Goal: Task Accomplishment & Management: Manage account settings

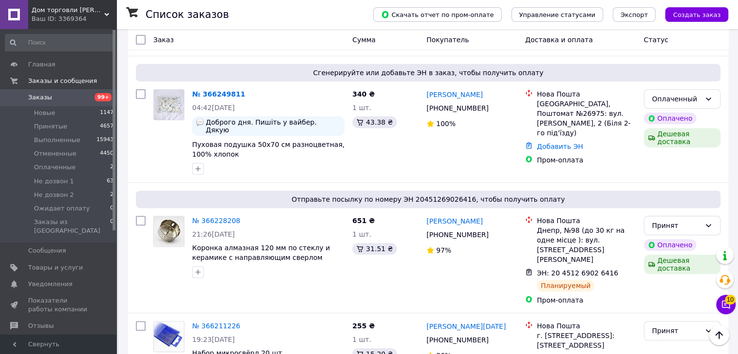
scroll to position [291, 0]
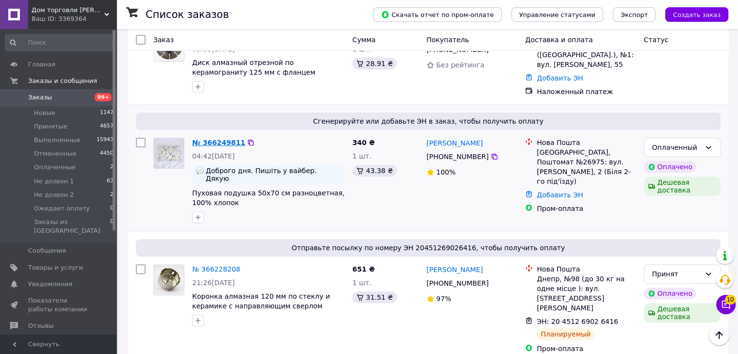
click at [207, 139] on link "№ 366249811" at bounding box center [218, 143] width 53 height 8
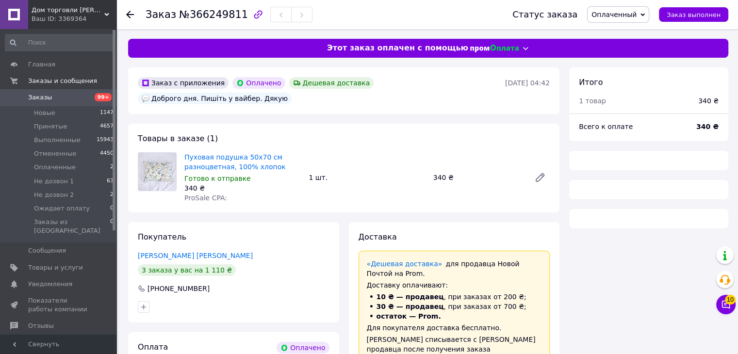
click at [646, 16] on span "Оплаченный" at bounding box center [618, 14] width 62 height 16
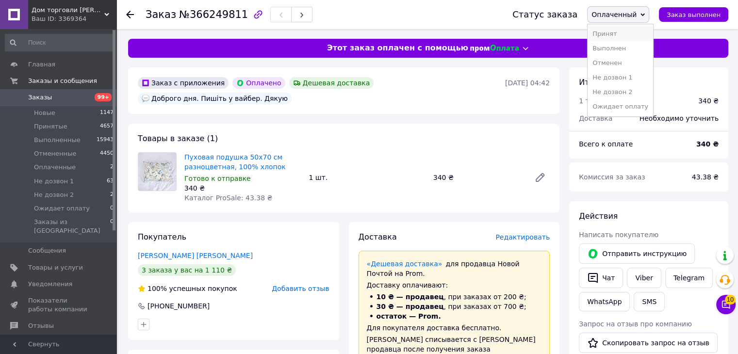
click at [633, 32] on li "Принят" at bounding box center [621, 34] width 66 height 15
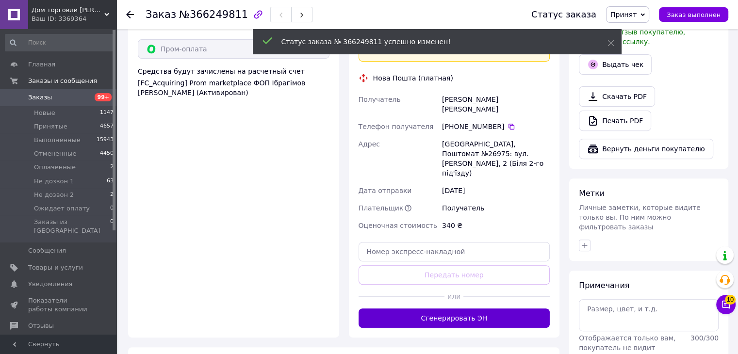
click at [423, 309] on button "Сгенерировать ЭН" at bounding box center [455, 318] width 192 height 19
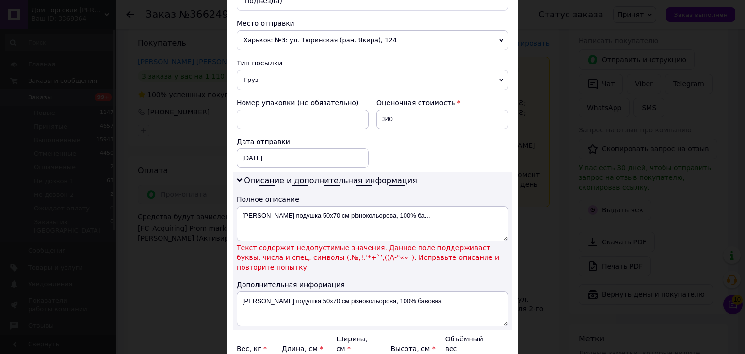
scroll to position [417, 0]
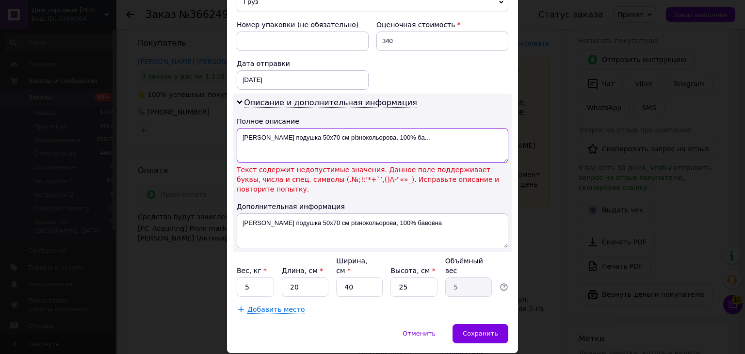
click at [300, 128] on textarea "[PERSON_NAME] подушка 50х70 см різнокольорова, 100% ба..." at bounding box center [373, 145] width 272 height 35
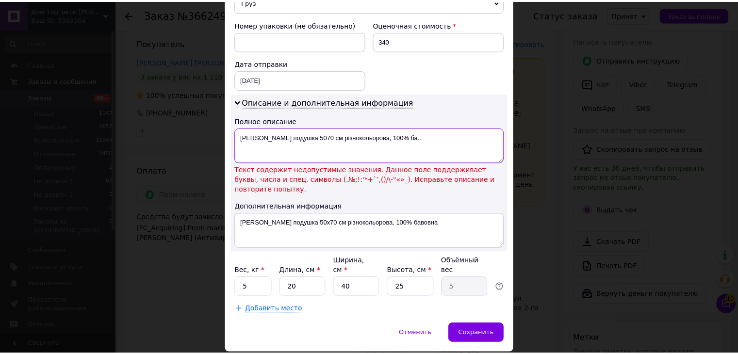
scroll to position [396, 0]
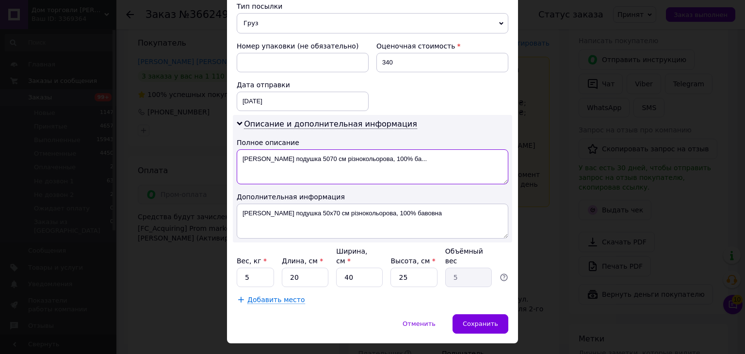
click at [403, 149] on textarea "[PERSON_NAME] подушка 5070 см різнокольорова, 100% ба..." at bounding box center [373, 166] width 272 height 35
type textarea "[PERSON_NAME] подушка 5070 см різнокольорова, 100"
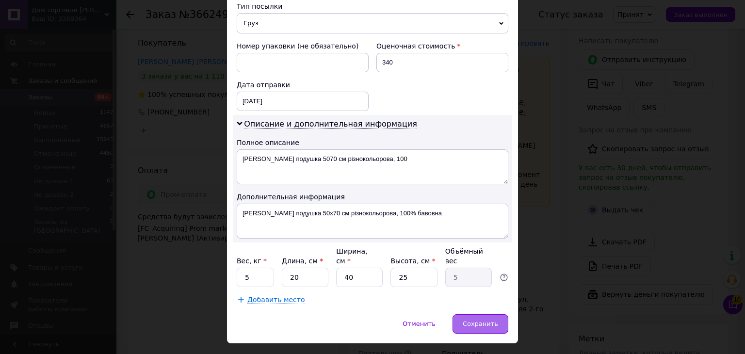
click at [493, 314] on div "Сохранить" at bounding box center [481, 323] width 56 height 19
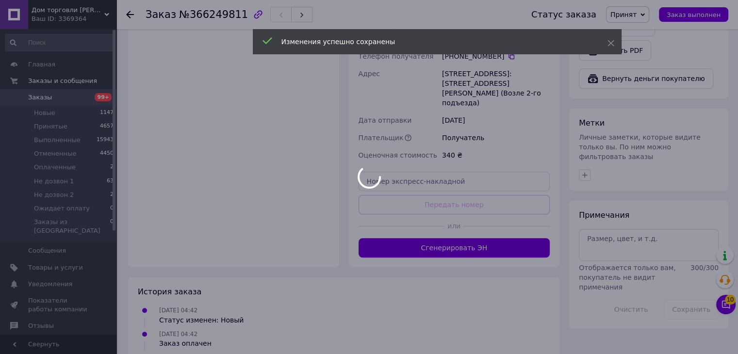
scroll to position [425, 0]
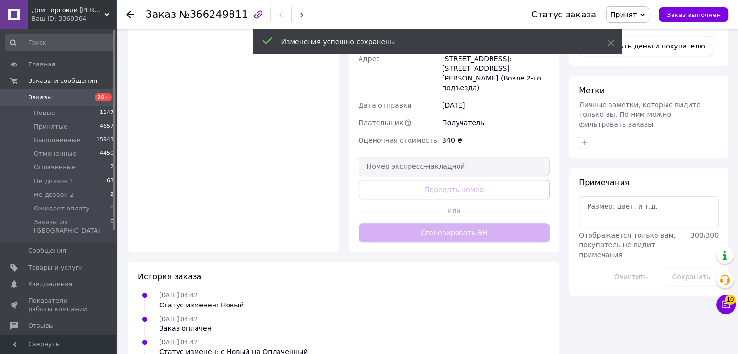
click at [441, 187] on div "Доставка Редактировать «Дешевая доставка»   для продавца [GEOGRAPHIC_DATA] на P…" at bounding box center [455, 25] width 192 height 436
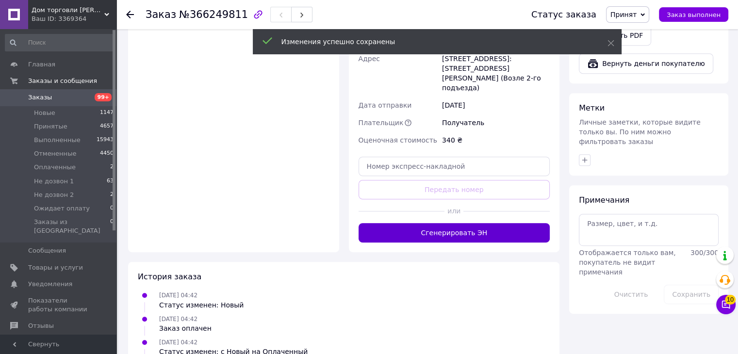
click at [439, 223] on button "Сгенерировать ЭН" at bounding box center [455, 232] width 192 height 19
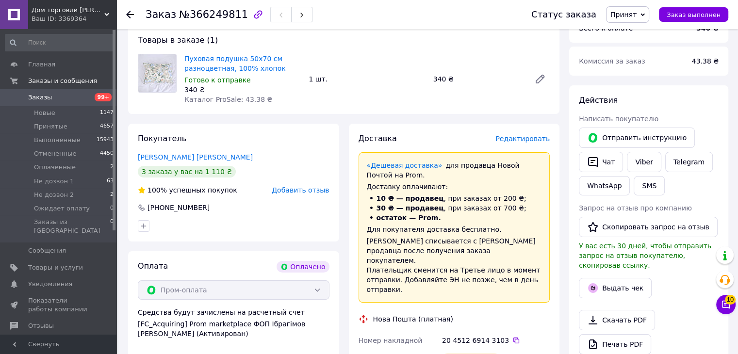
scroll to position [0, 0]
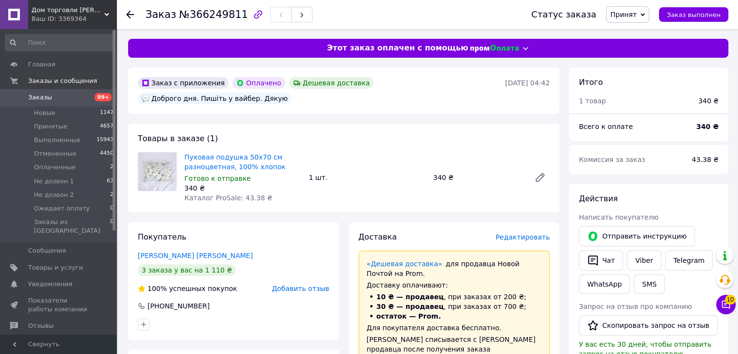
click at [104, 7] on div "Дом торговли [PERSON_NAME] Ваш ID: 3369364" at bounding box center [72, 14] width 88 height 29
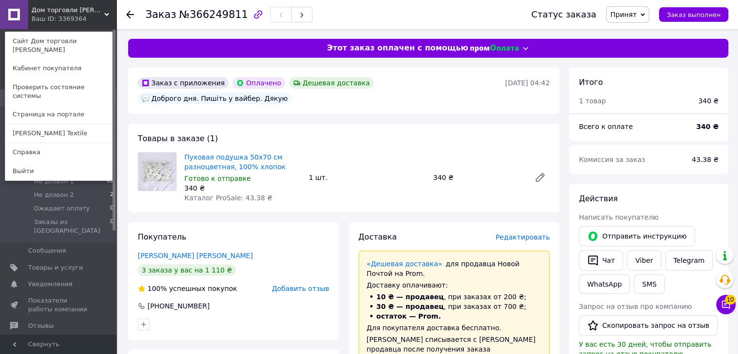
drag, startPoint x: 54, startPoint y: 119, endPoint x: 62, endPoint y: 126, distance: 10.6
click at [54, 124] on link "[PERSON_NAME] Textile" at bounding box center [58, 133] width 107 height 18
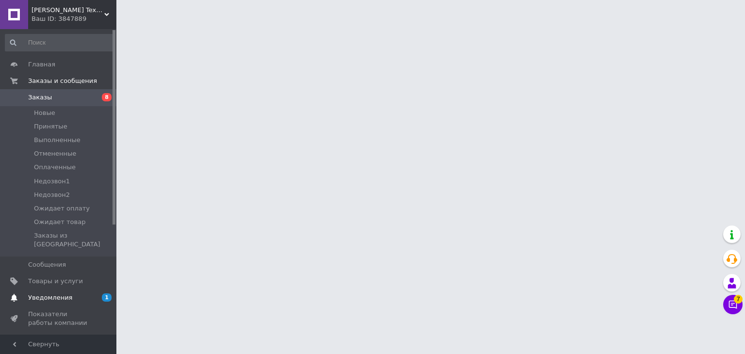
click at [75, 295] on link "Уведомления 1 0" at bounding box center [59, 298] width 119 height 16
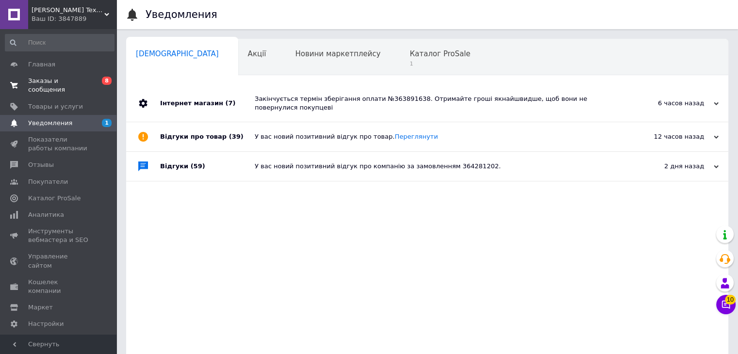
click at [85, 83] on span "Заказы и сообщения" at bounding box center [59, 85] width 62 height 17
